Goal: Information Seeking & Learning: Learn about a topic

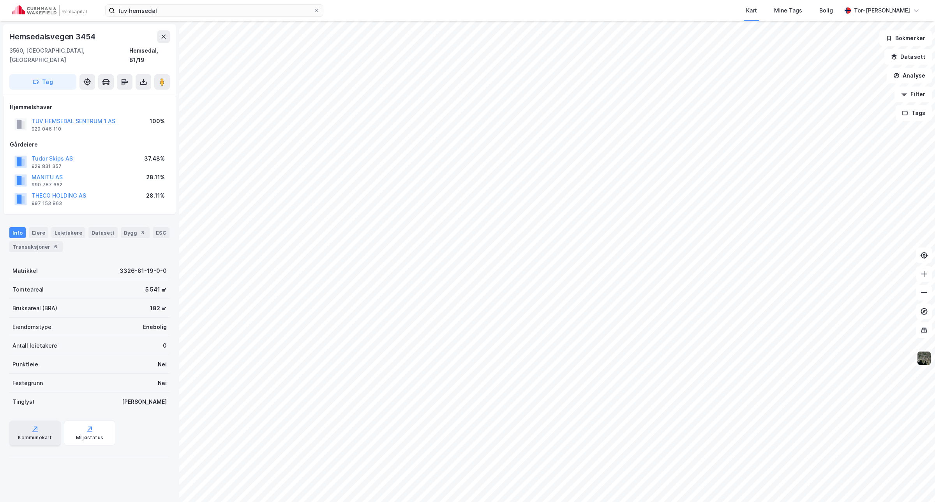
click at [41, 435] on div "Kommunekart" at bounding box center [35, 438] width 34 height 6
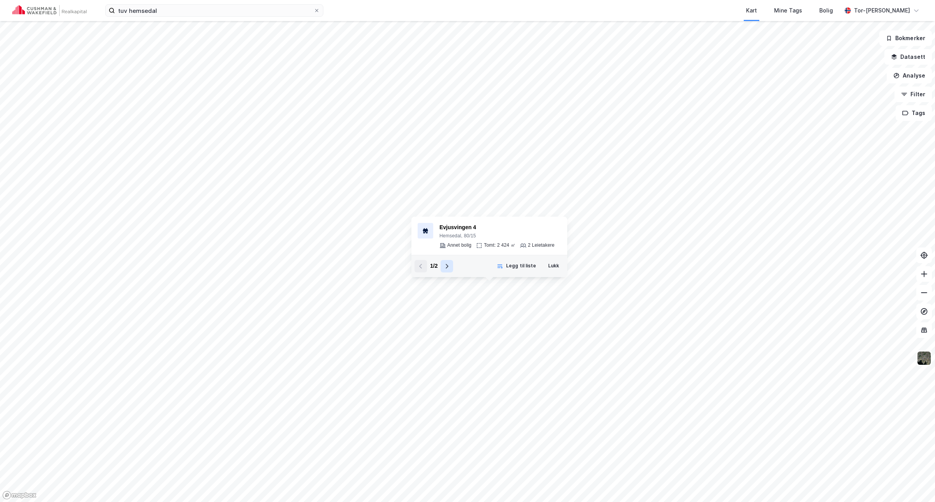
click at [445, 263] on icon at bounding box center [447, 266] width 6 height 6
click at [419, 266] on icon at bounding box center [421, 266] width 6 height 6
click at [449, 265] on icon at bounding box center [447, 266] width 6 height 6
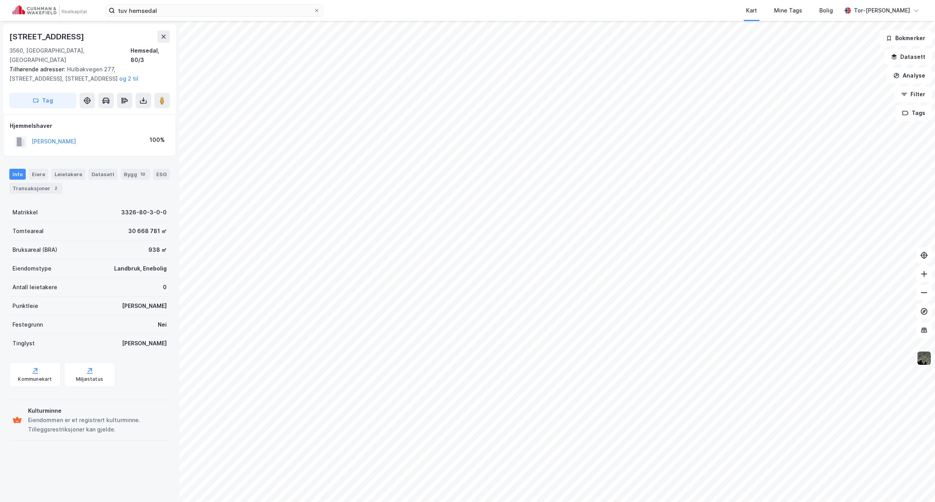
click at [929, 359] on img at bounding box center [924, 358] width 15 height 15
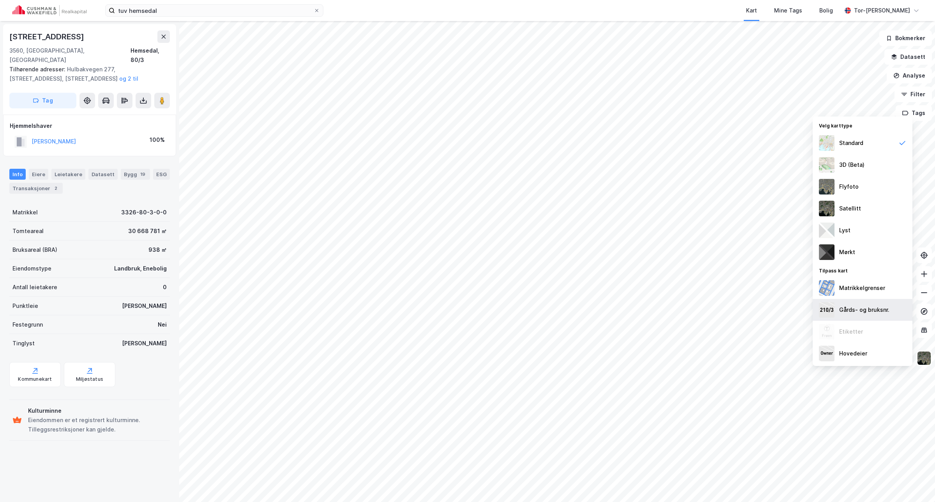
click at [857, 313] on div "Gårds- og bruksnr." at bounding box center [865, 309] width 50 height 9
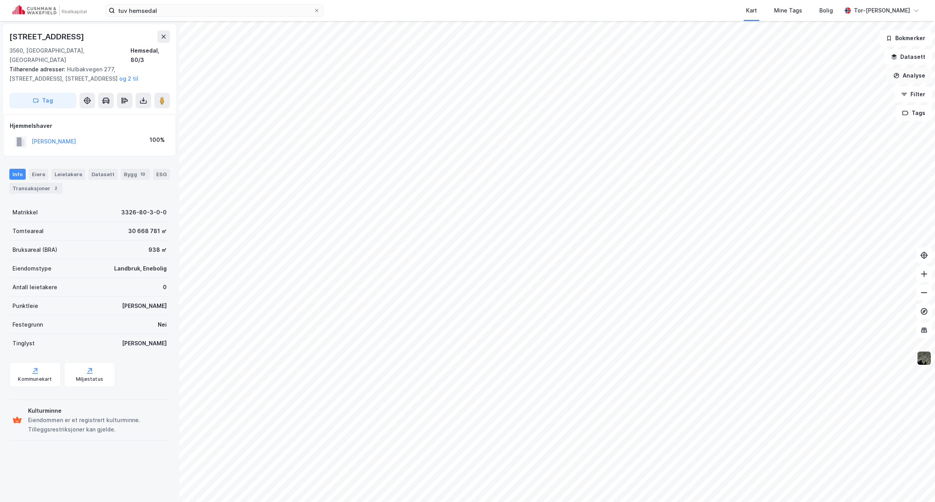
click at [914, 74] on button "Analyse" at bounding box center [909, 76] width 45 height 16
click at [834, 92] on div "Tegn område" at bounding box center [842, 92] width 68 height 7
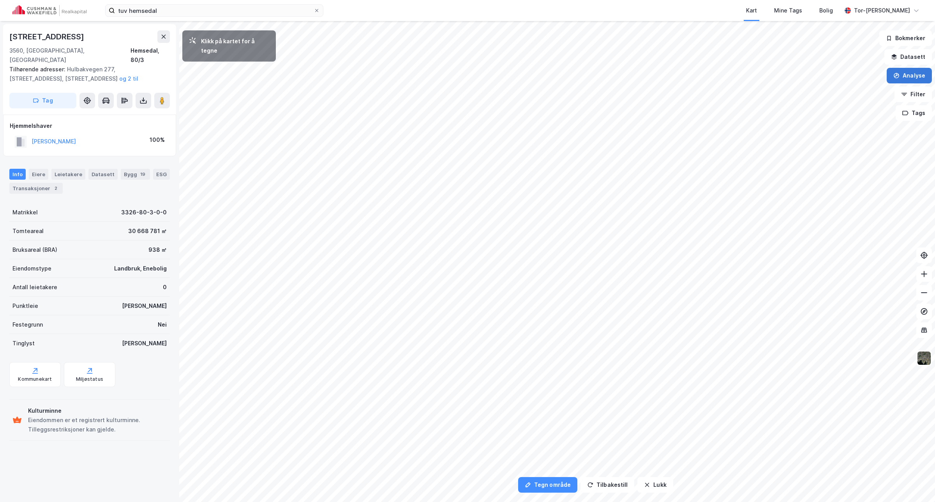
click at [907, 77] on button "Analyse" at bounding box center [909, 76] width 45 height 16
click at [829, 92] on div "Tegn område" at bounding box center [842, 92] width 68 height 7
